Goal: Complete application form

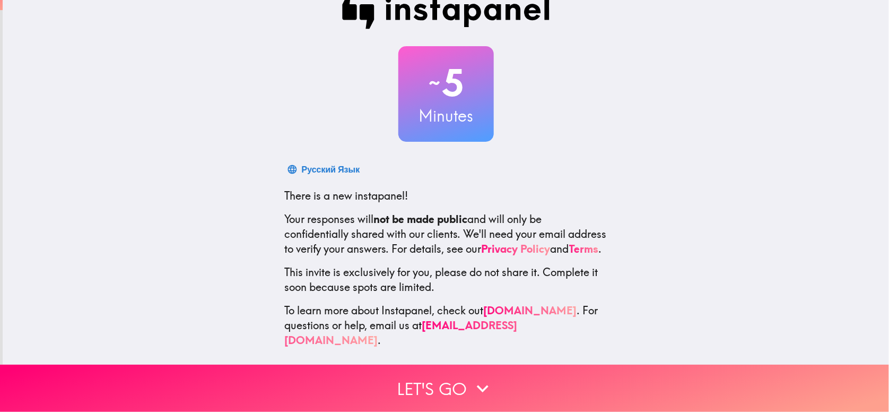
scroll to position [29, 0]
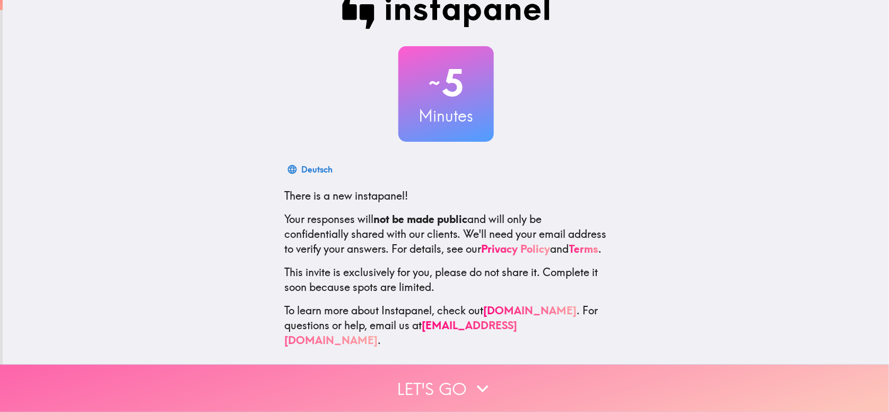
click at [423, 380] on button "Let's go" at bounding box center [444, 388] width 889 height 47
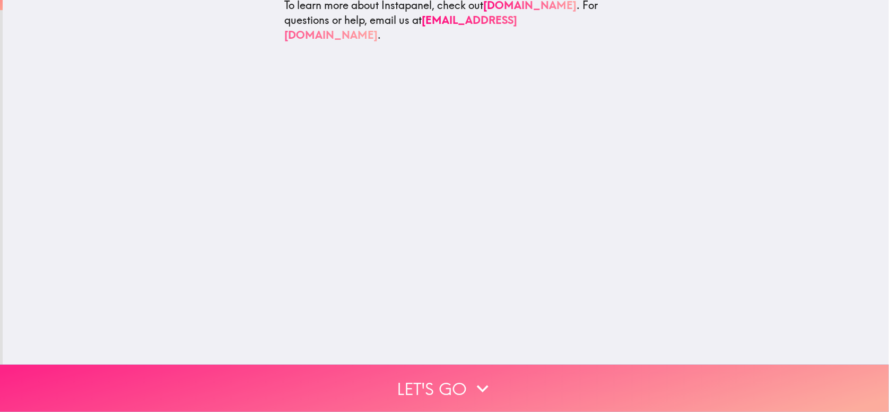
scroll to position [0, 0]
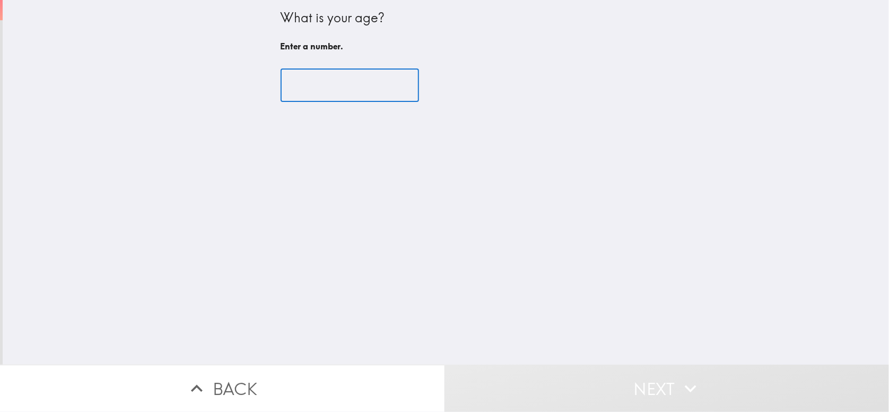
click at [318, 85] on input "number" at bounding box center [350, 85] width 138 height 33
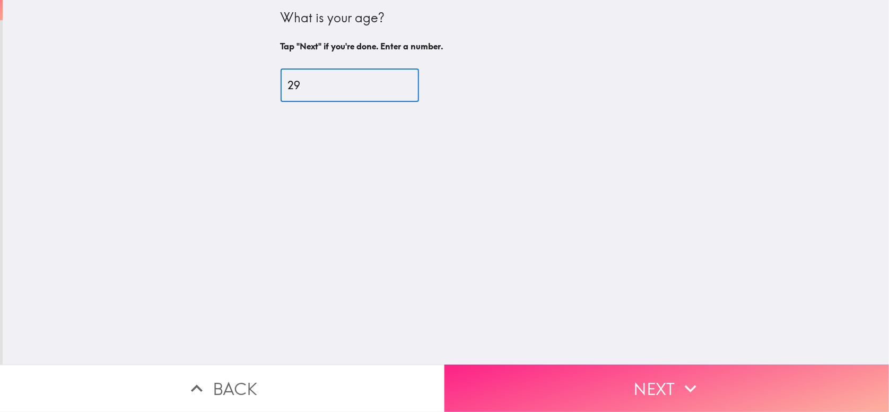
type input "29"
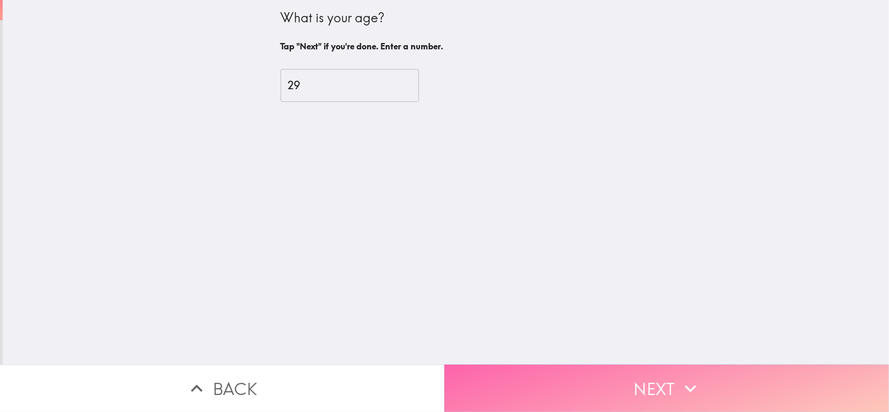
click at [594, 372] on button "Next" at bounding box center [667, 388] width 445 height 47
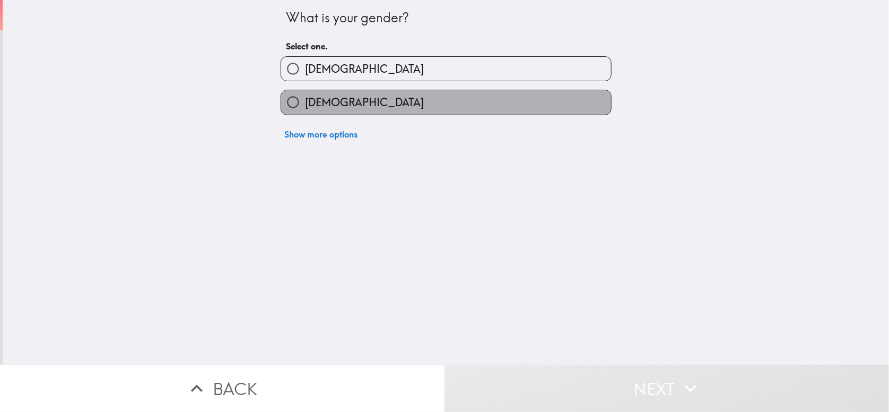
click at [305, 103] on span "[DEMOGRAPHIC_DATA]" at bounding box center [364, 102] width 119 height 15
click at [304, 103] on input "[DEMOGRAPHIC_DATA]" at bounding box center [293, 102] width 24 height 24
radio input "true"
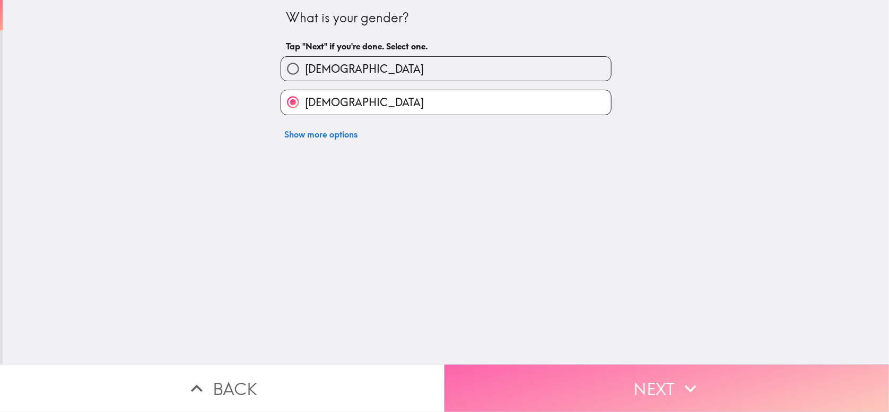
click at [525, 370] on button "Next" at bounding box center [667, 388] width 445 height 47
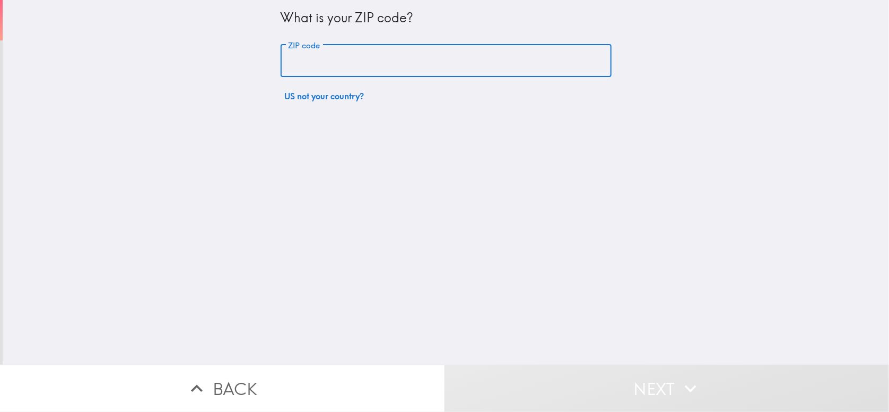
click at [333, 64] on input "ZIP code" at bounding box center [446, 61] width 331 height 33
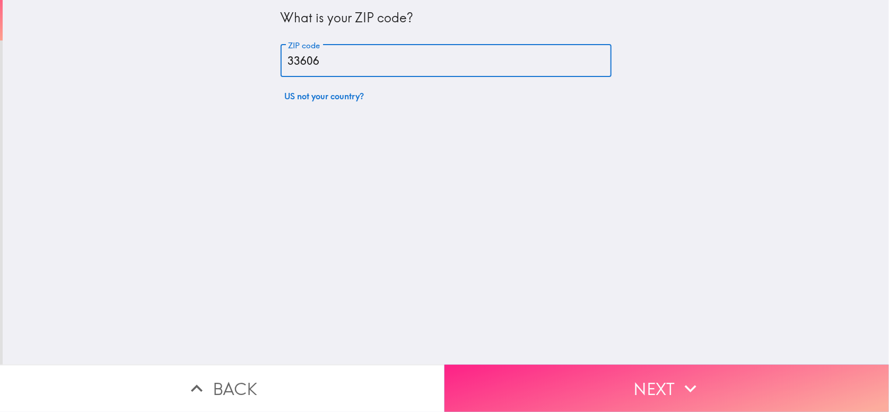
type input "33606"
click at [534, 374] on button "Next" at bounding box center [667, 388] width 445 height 47
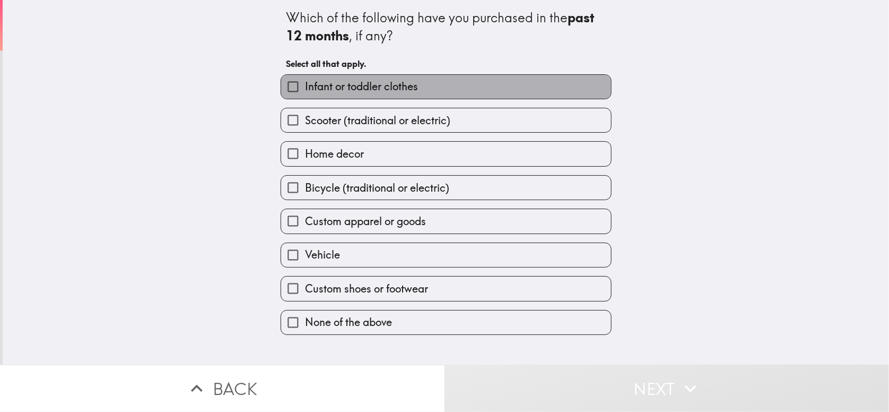
click at [478, 91] on label "Infant or toddler clothes" at bounding box center [446, 87] width 330 height 24
click at [305, 91] on input "Infant or toddler clothes" at bounding box center [293, 87] width 24 height 24
checkbox input "true"
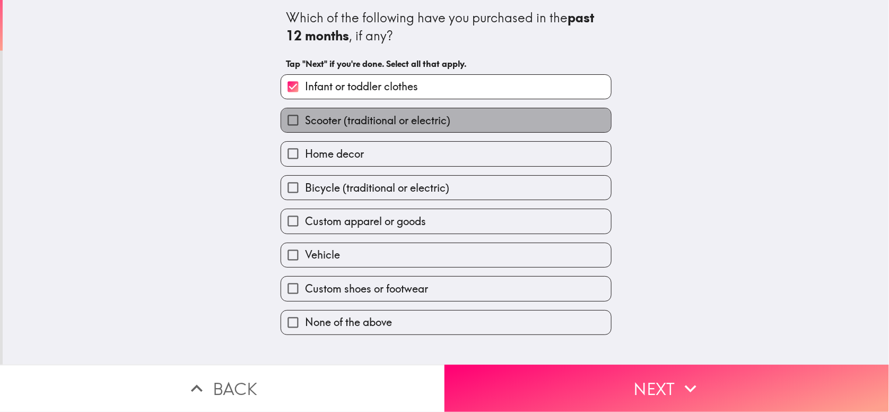
click at [470, 124] on label "Scooter (traditional or electric)" at bounding box center [446, 120] width 330 height 24
click at [305, 124] on input "Scooter (traditional or electric)" at bounding box center [293, 120] width 24 height 24
checkbox input "true"
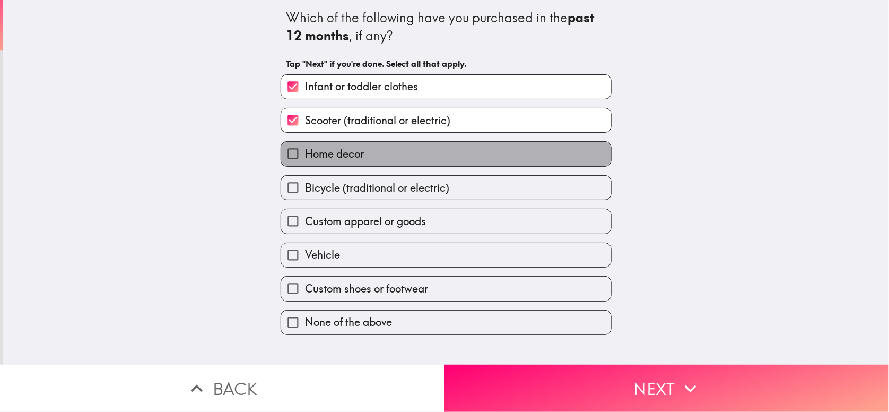
click at [489, 161] on label "Home decor" at bounding box center [446, 154] width 330 height 24
click at [305, 161] on input "Home decor" at bounding box center [293, 154] width 24 height 24
checkbox input "true"
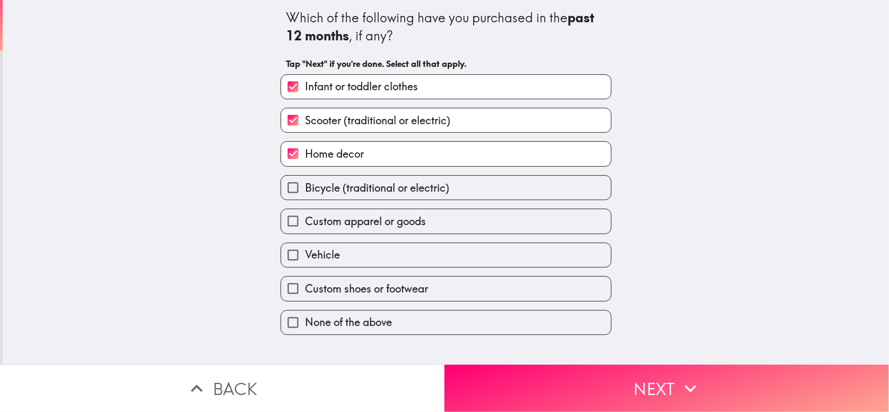
click at [470, 225] on label "Custom apparel or goods" at bounding box center [446, 221] width 330 height 24
click at [305, 225] on input "Custom apparel or goods" at bounding box center [293, 221] width 24 height 24
checkbox input "true"
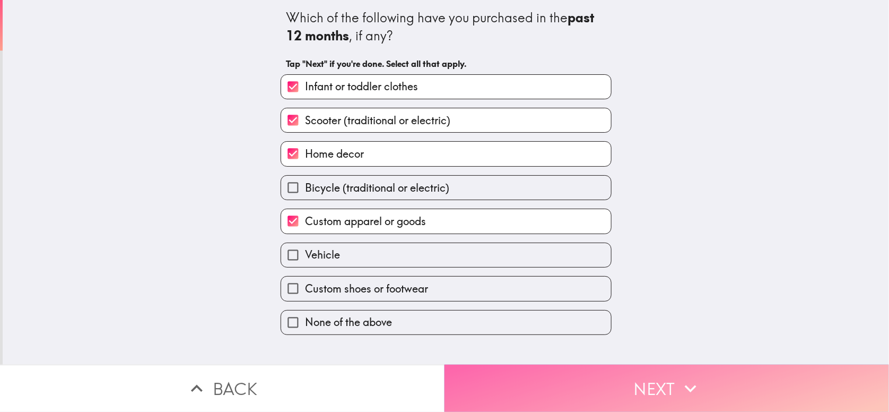
click at [531, 375] on button "Next" at bounding box center [667, 388] width 445 height 47
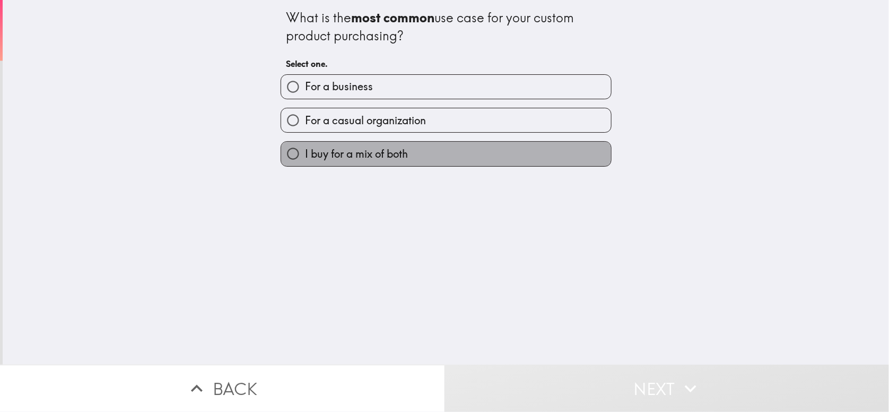
click at [337, 150] on span "I buy for a mix of both" at bounding box center [356, 153] width 103 height 15
click at [305, 150] on input "I buy for a mix of both" at bounding box center [293, 154] width 24 height 24
radio input "true"
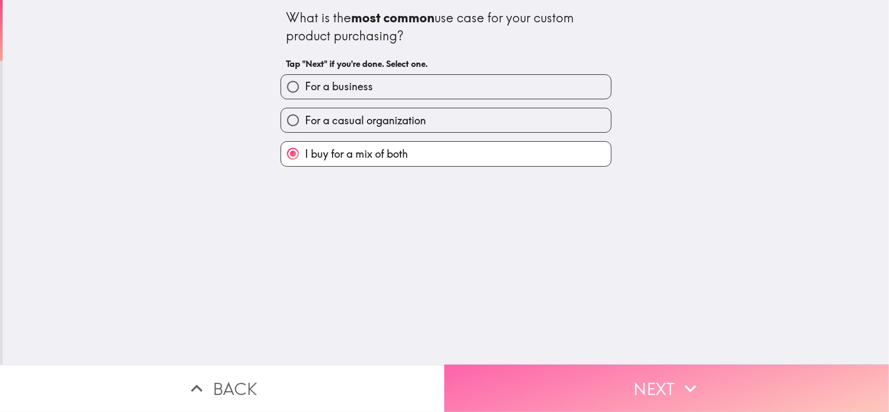
click at [534, 380] on button "Next" at bounding box center [667, 388] width 445 height 47
